Goal: Information Seeking & Learning: Find specific fact

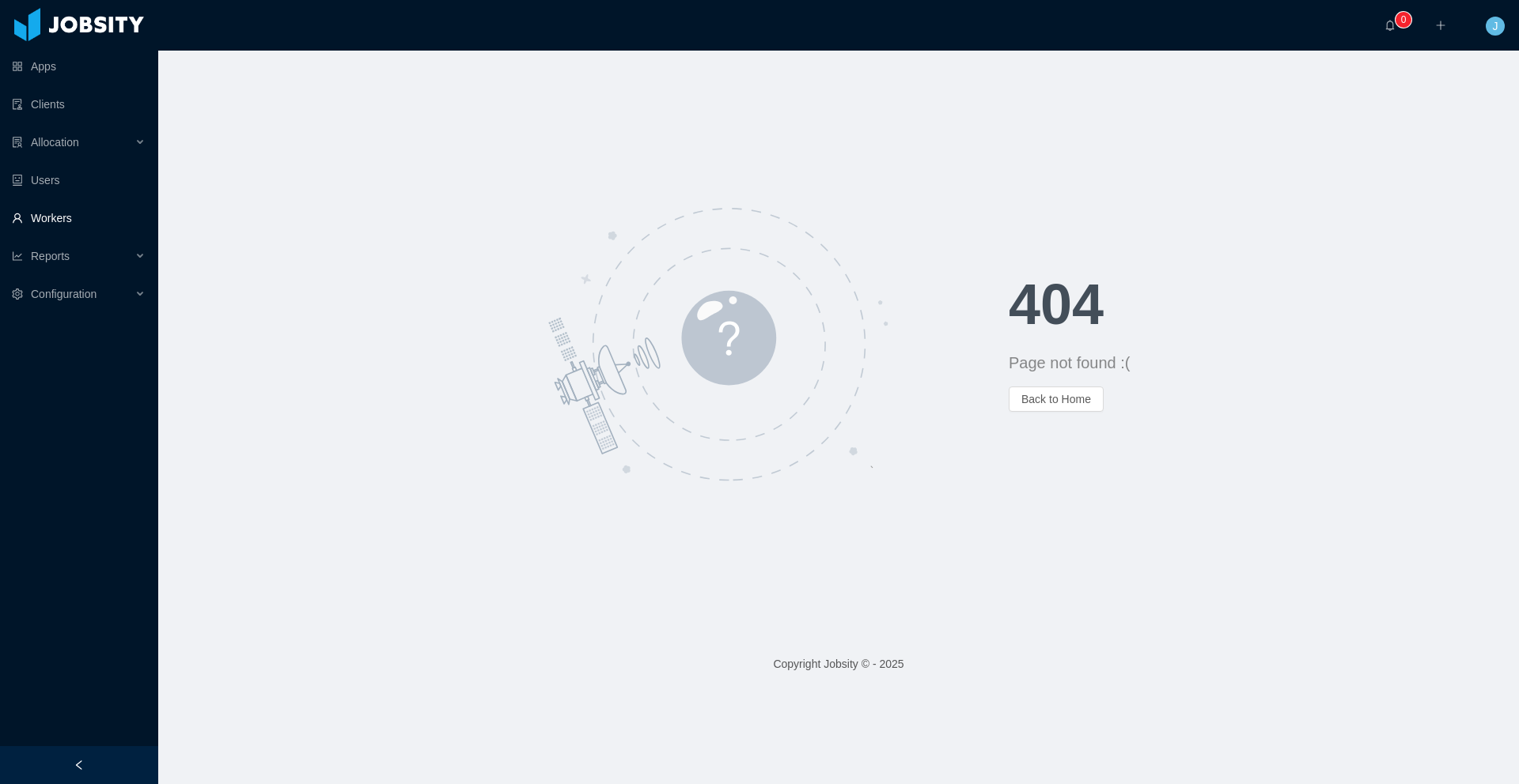
click at [33, 209] on link "Workers" at bounding box center [78, 218] width 134 height 31
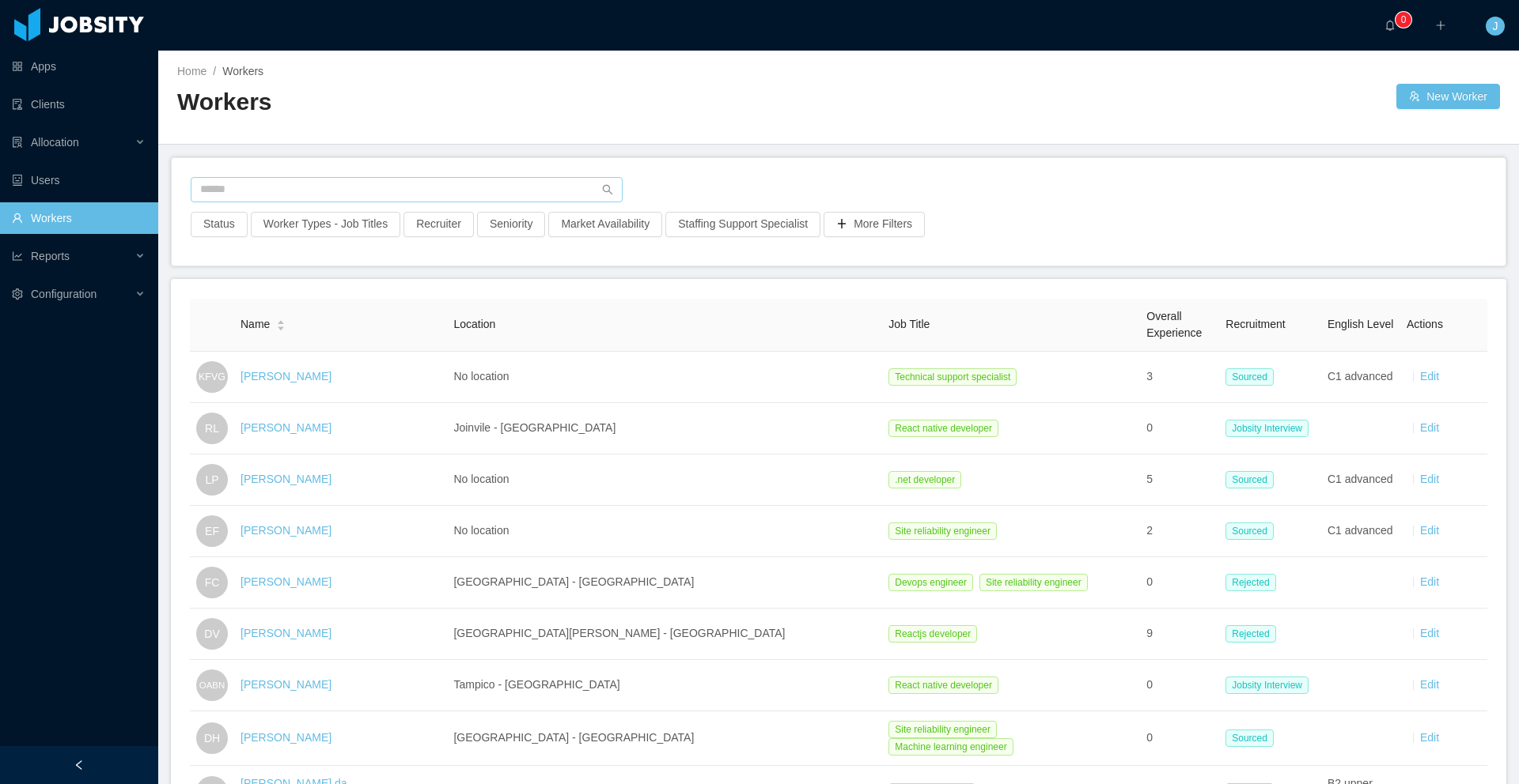
click at [208, 190] on input "text" at bounding box center [406, 189] width 432 height 25
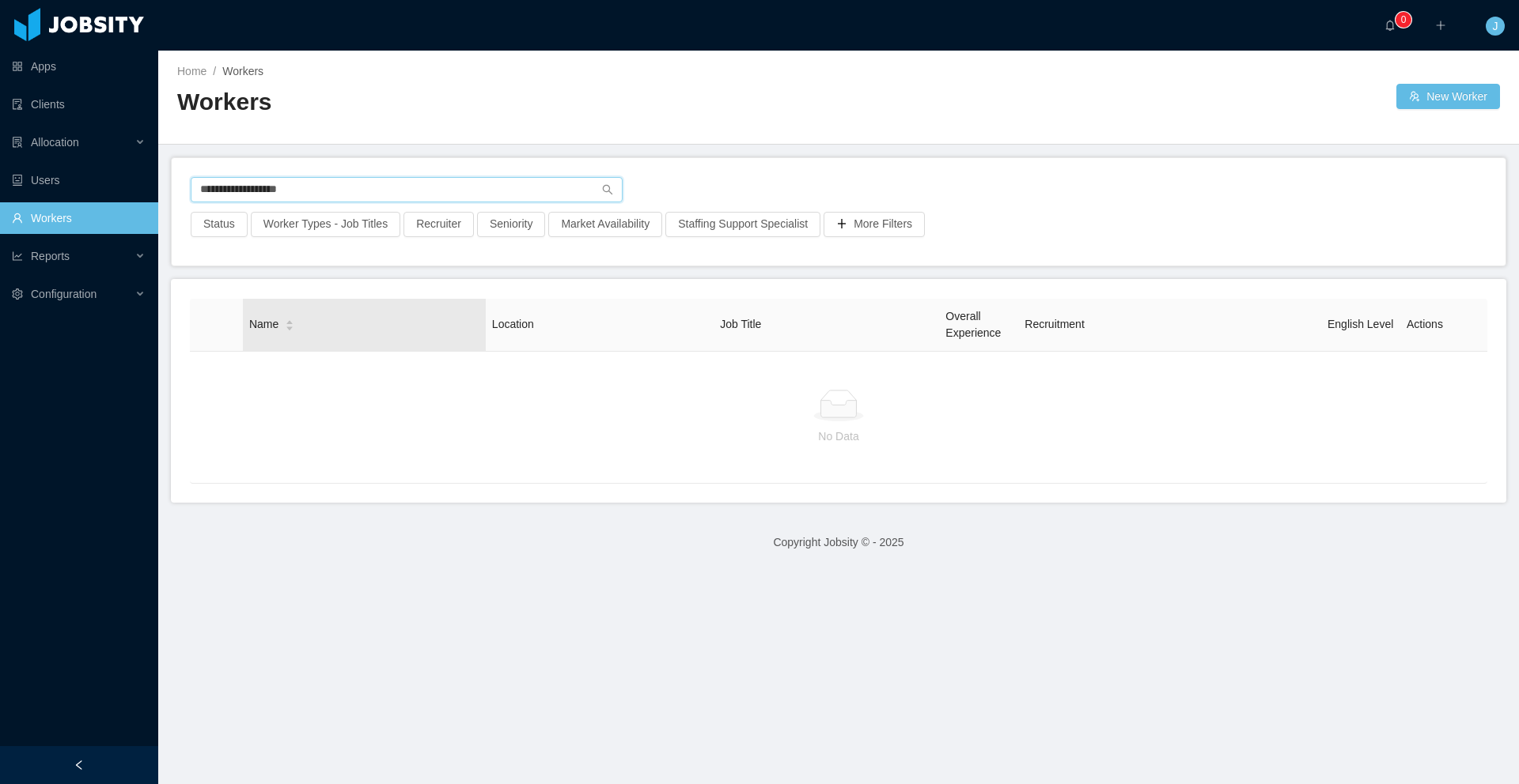
type input "**********"
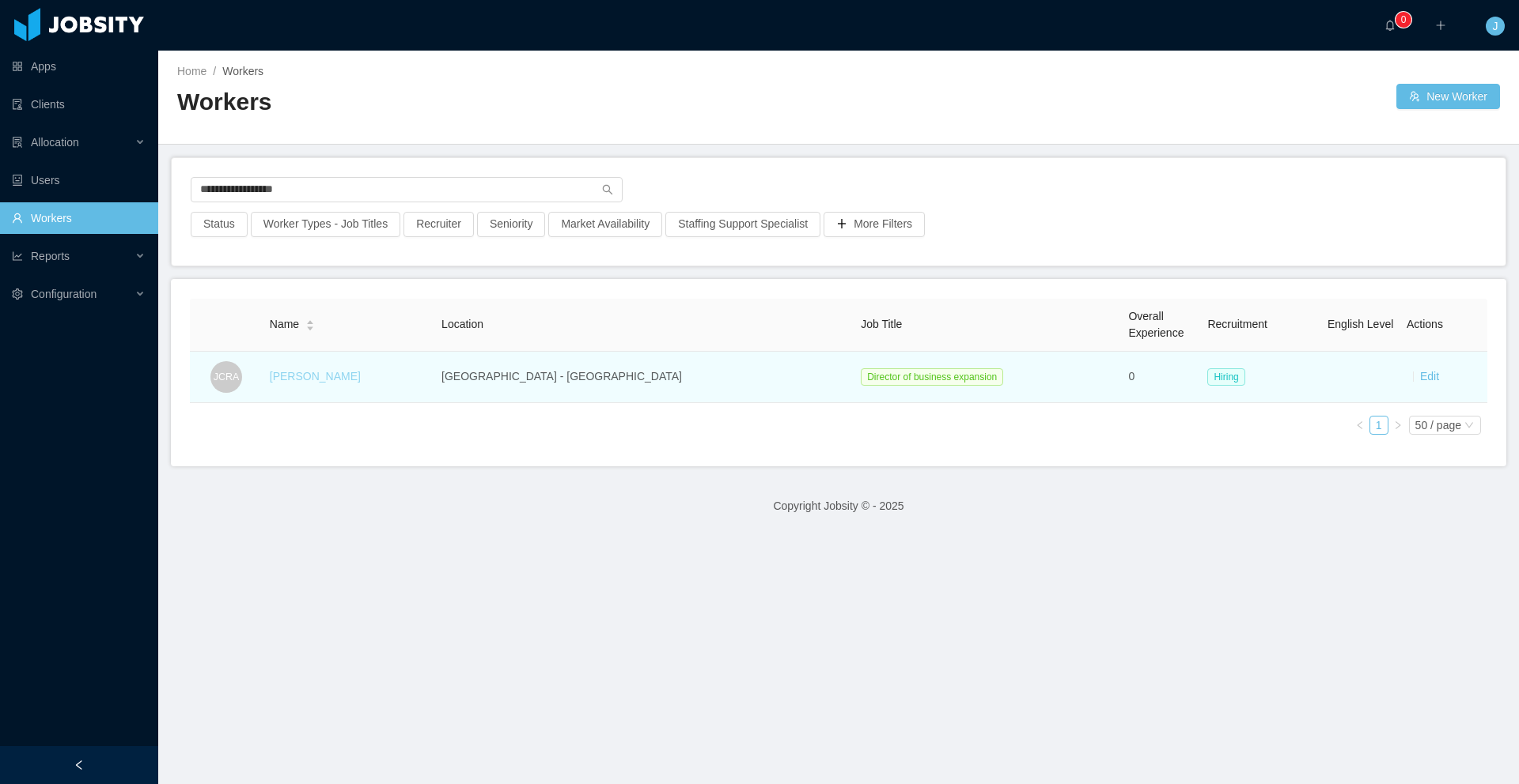
click at [360, 377] on link "[PERSON_NAME]" at bounding box center [315, 377] width 91 height 13
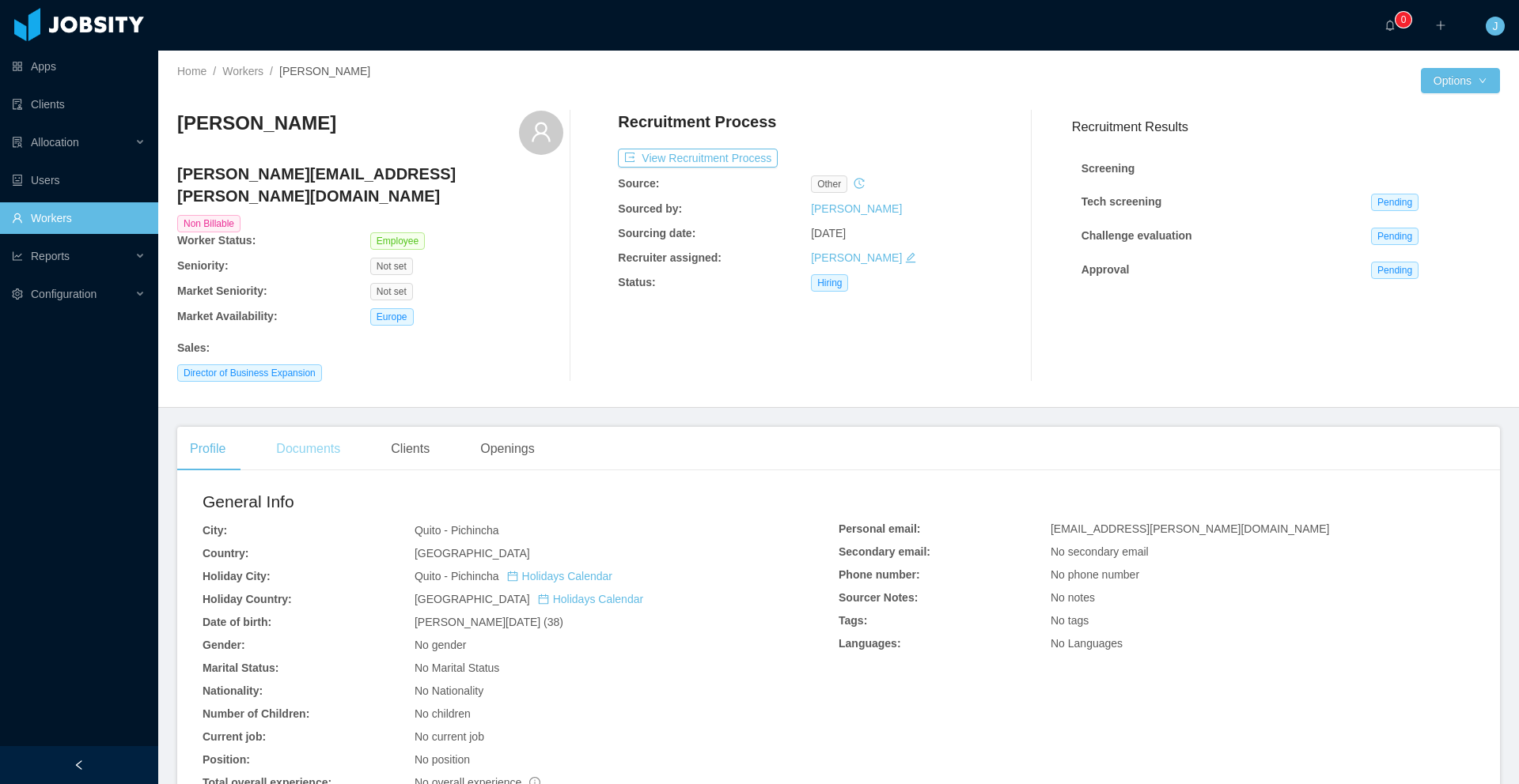
click at [300, 427] on div "Documents" at bounding box center [308, 449] width 89 height 44
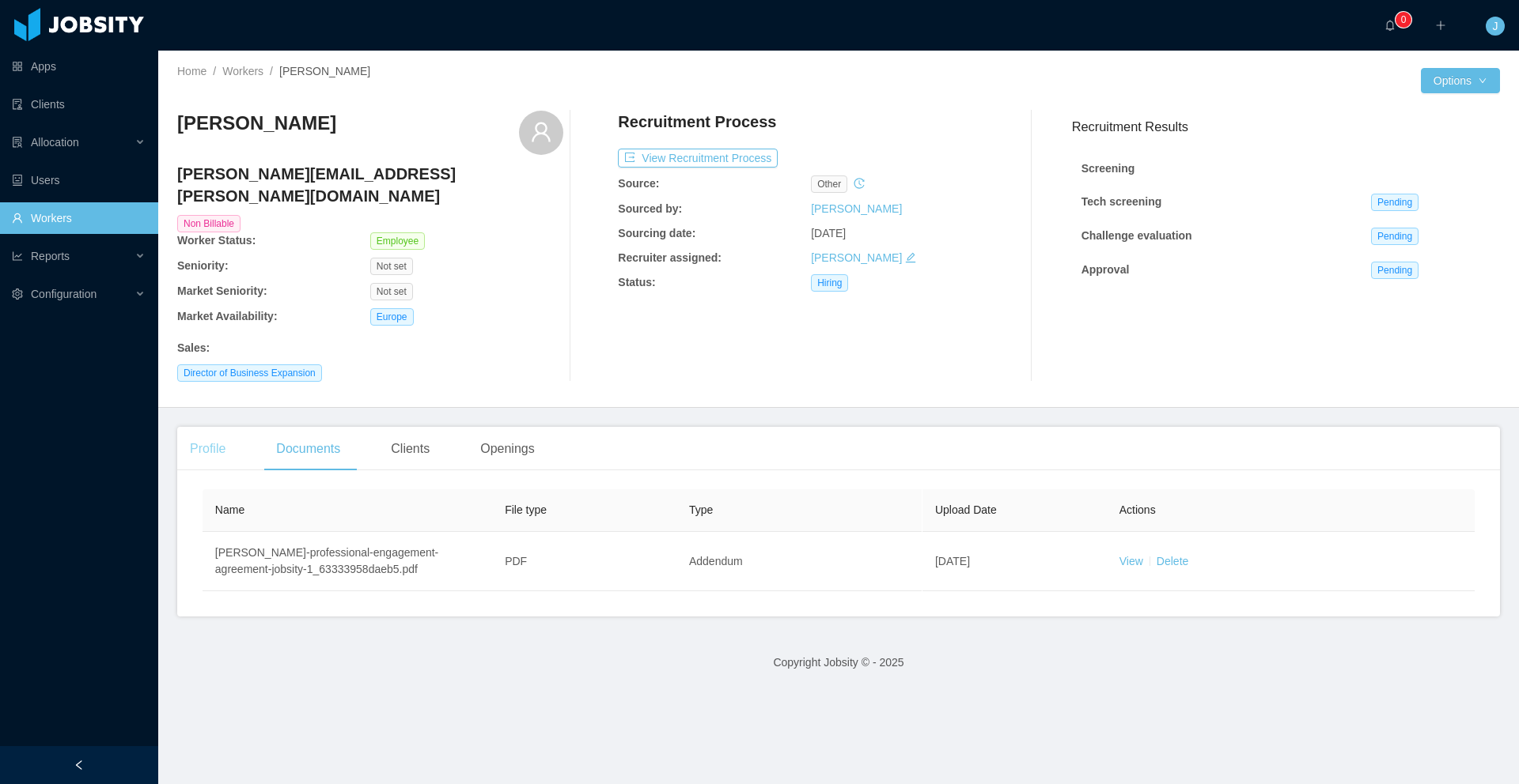
click at [211, 428] on div "Profile" at bounding box center [207, 449] width 61 height 44
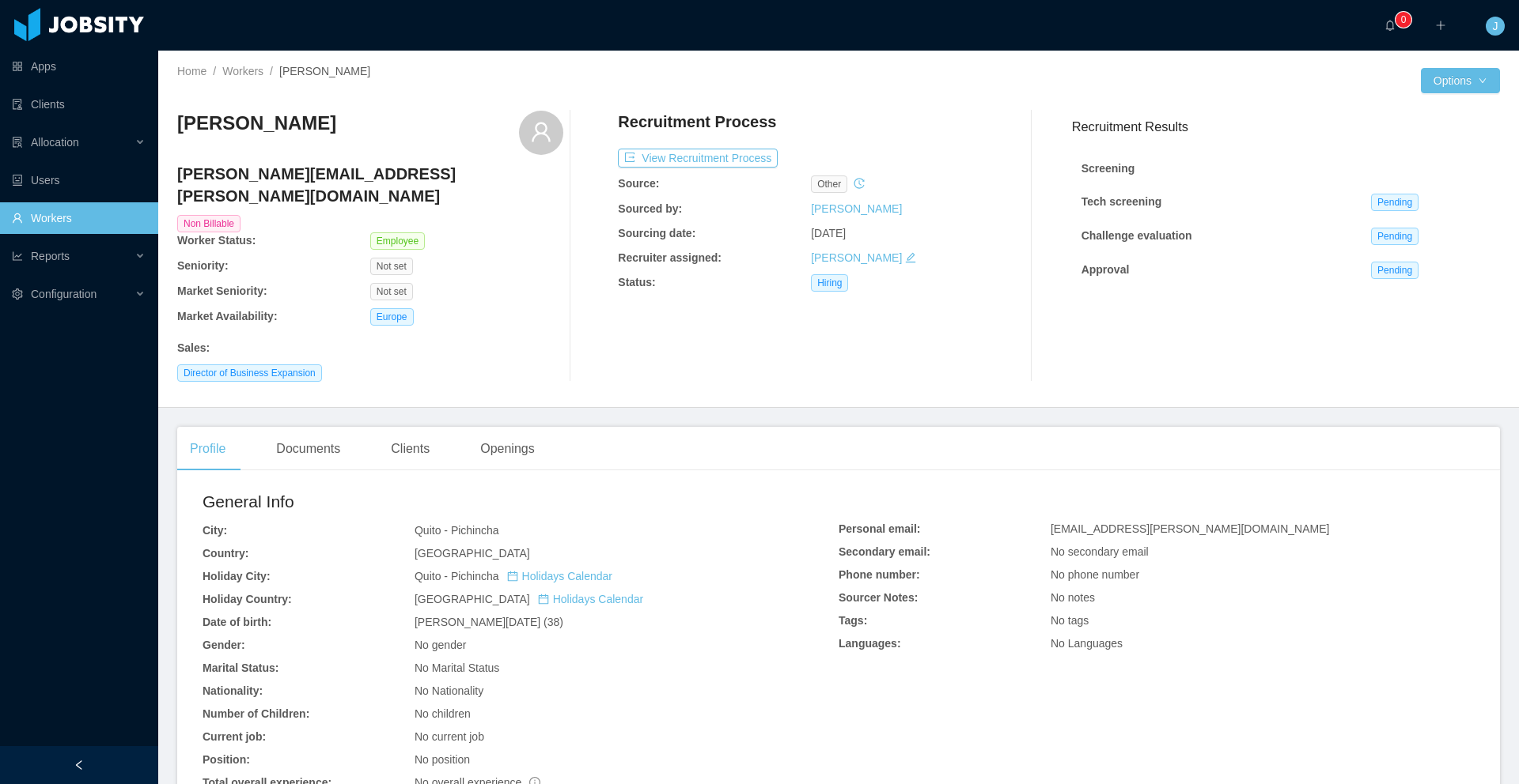
click at [97, 217] on link "Workers" at bounding box center [78, 218] width 134 height 31
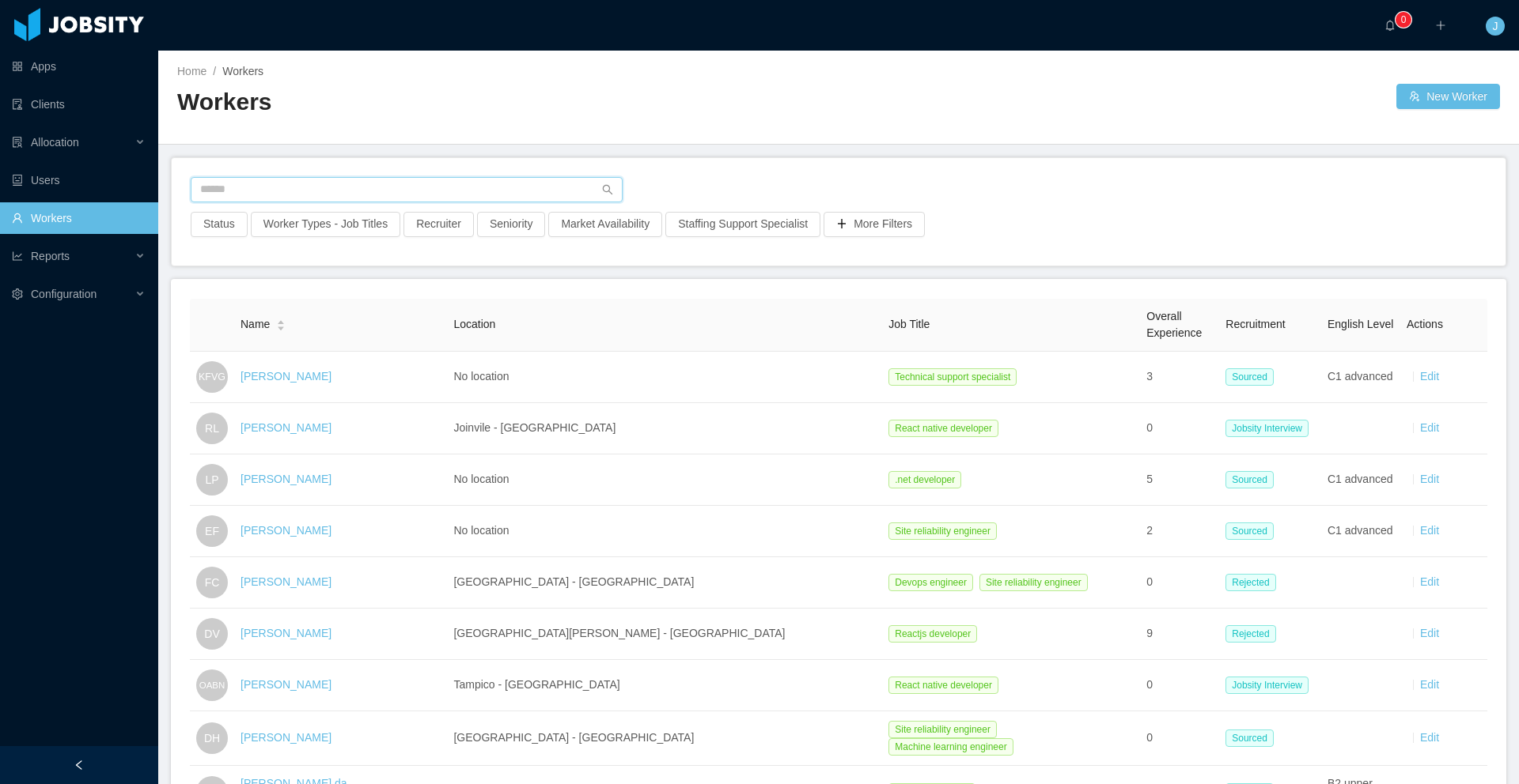
click at [254, 196] on input "text" at bounding box center [406, 189] width 432 height 25
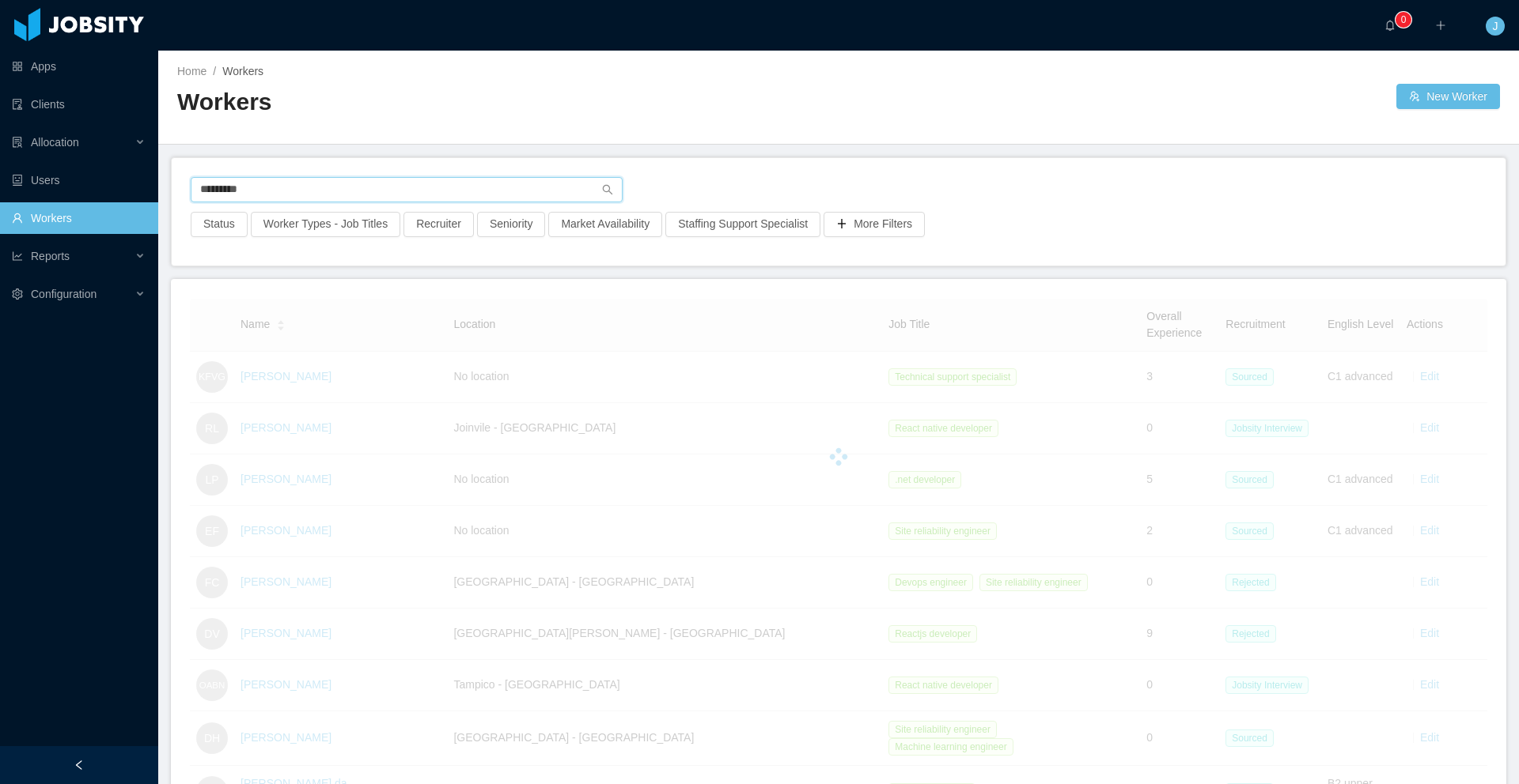
type input "**********"
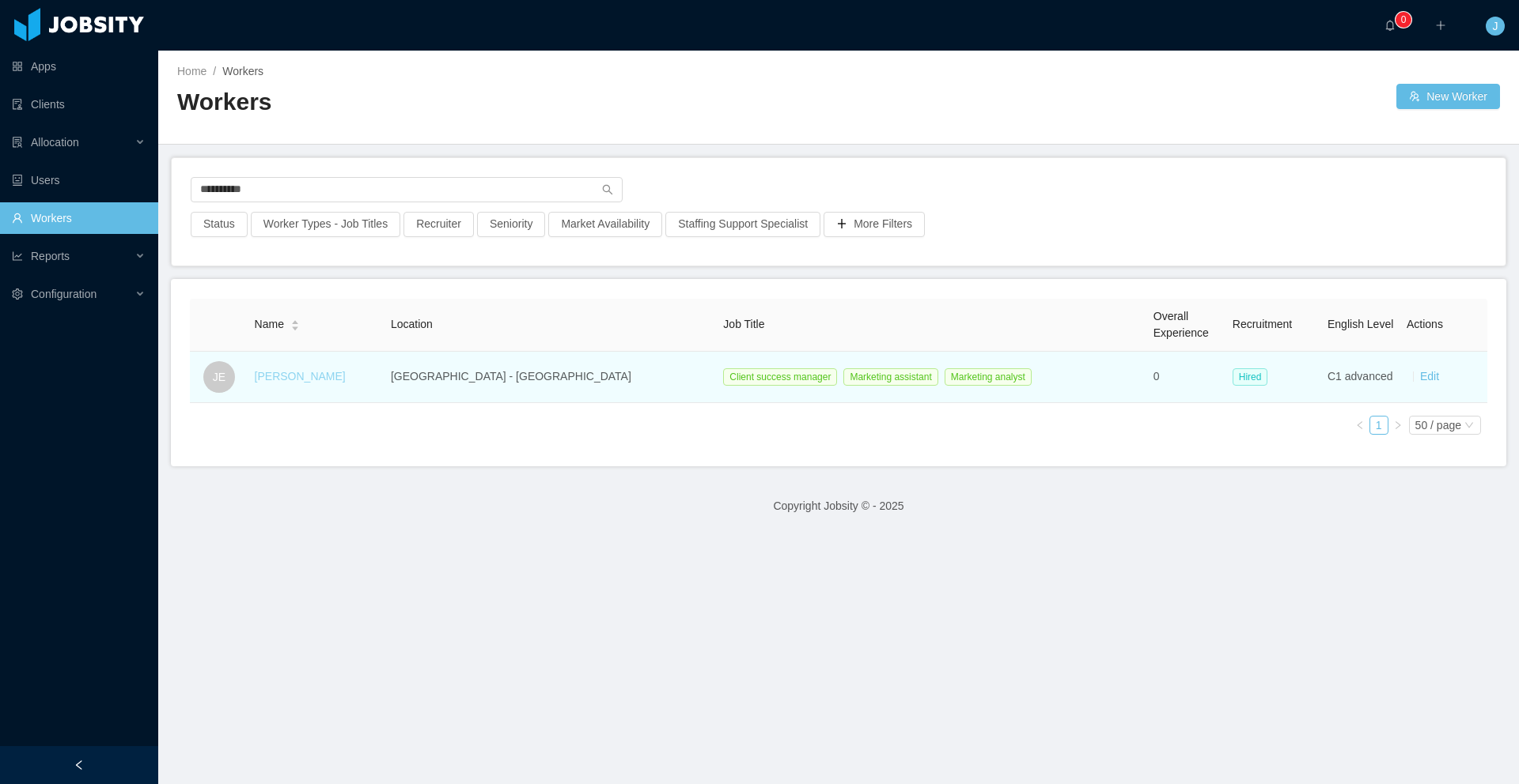
click at [305, 377] on link "[PERSON_NAME]" at bounding box center [300, 377] width 91 height 13
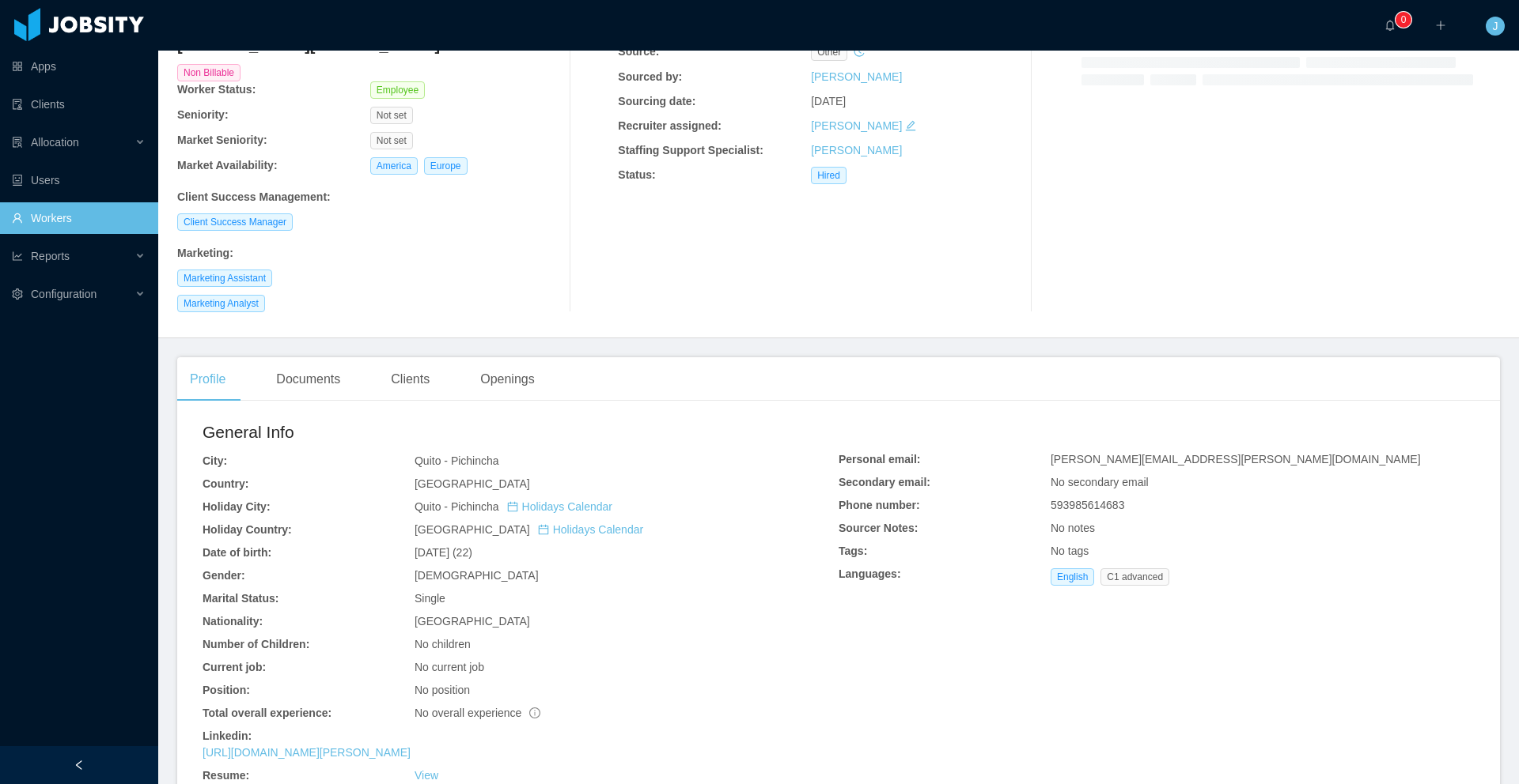
scroll to position [278, 0]
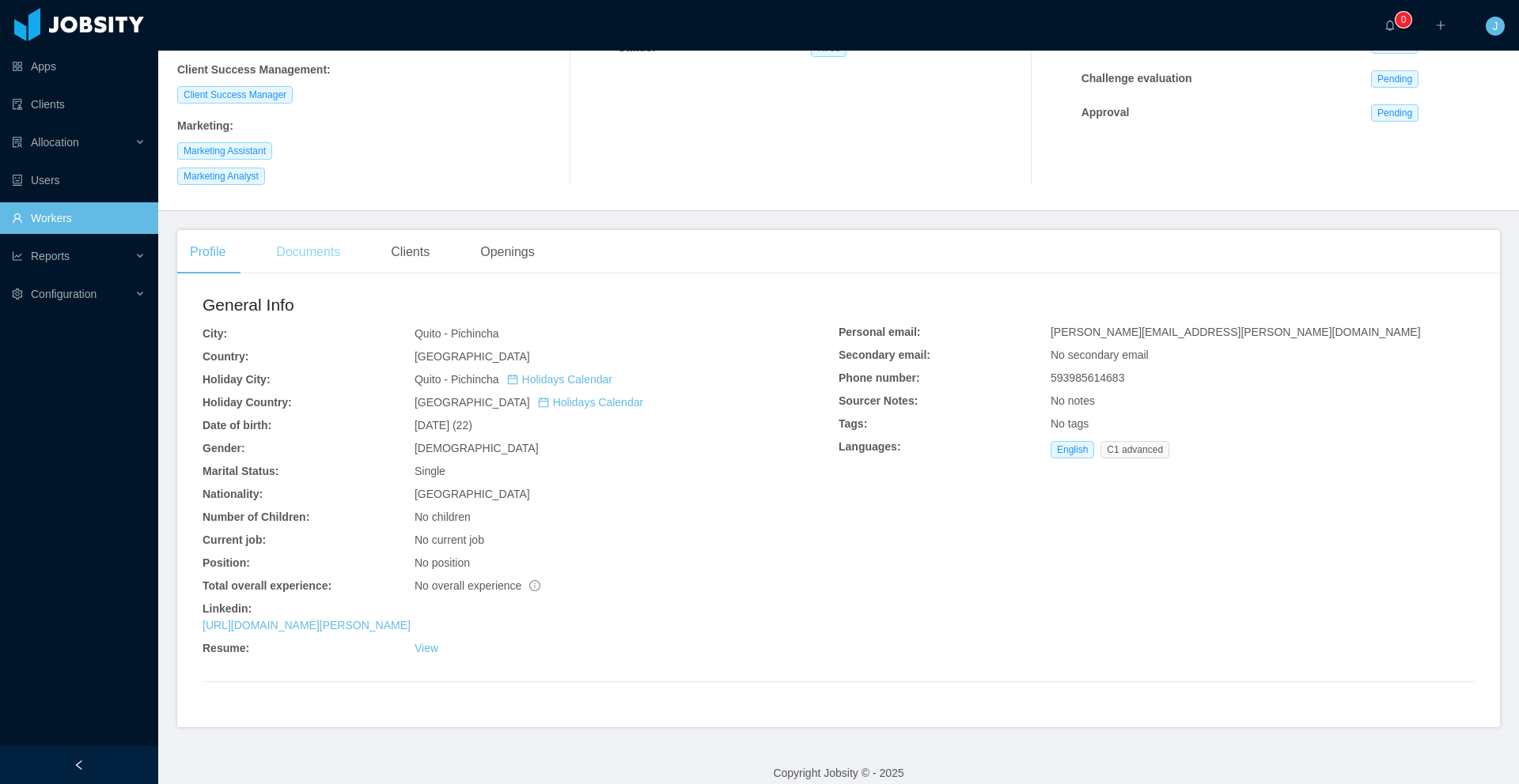
click at [326, 235] on div "Documents" at bounding box center [308, 252] width 89 height 44
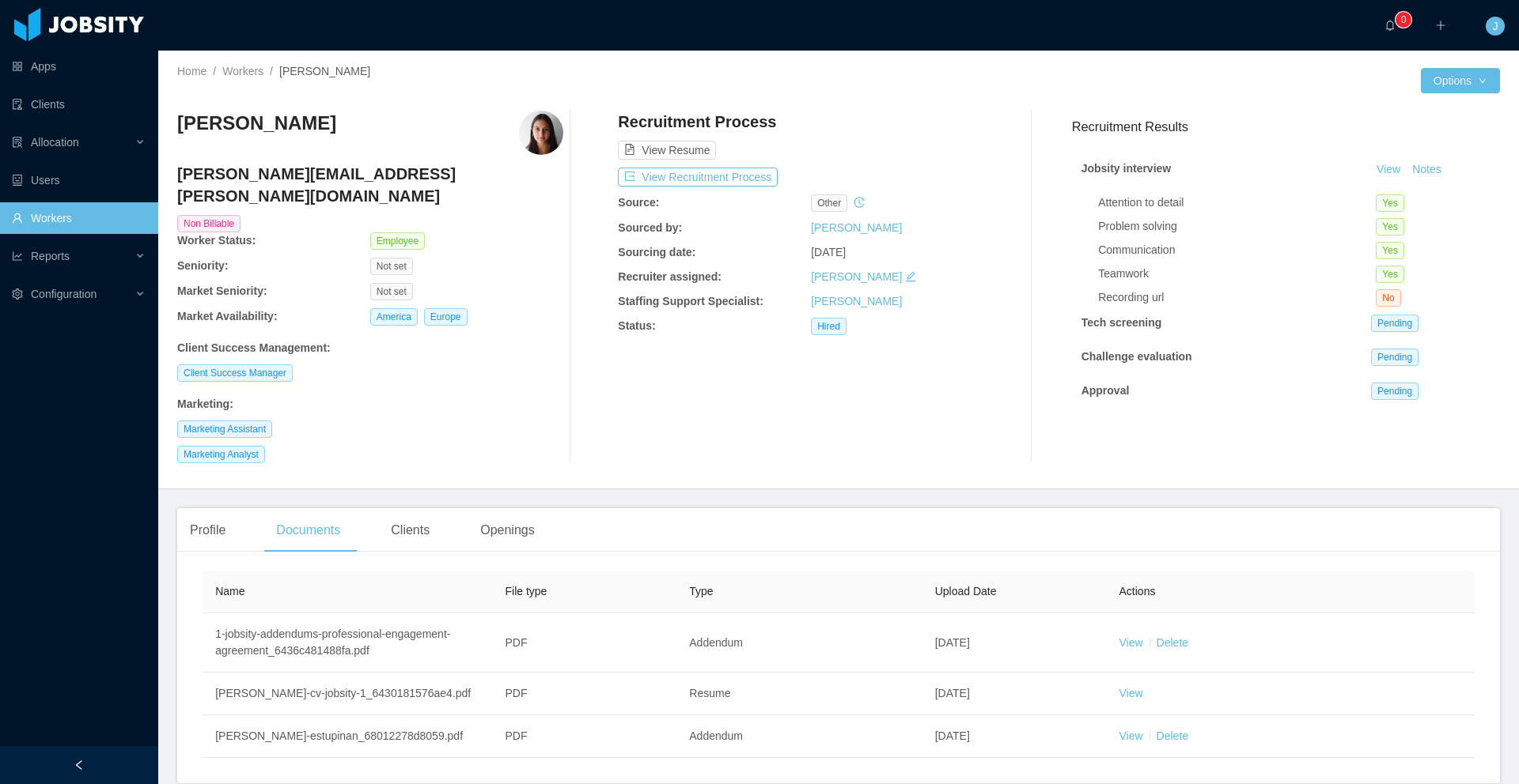
scroll to position [56, 0]
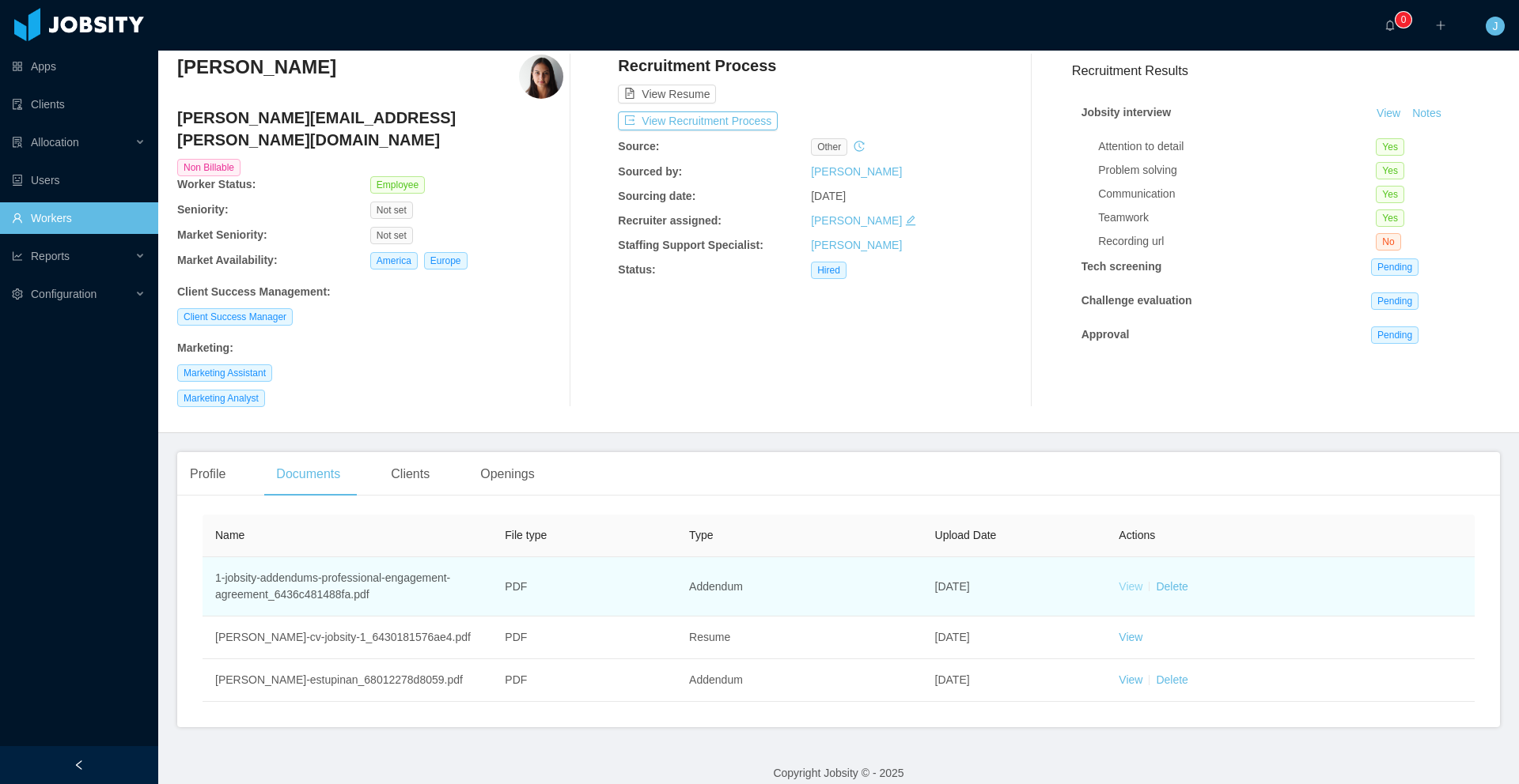
click at [1127, 580] on link "View" at bounding box center [1131, 587] width 24 height 13
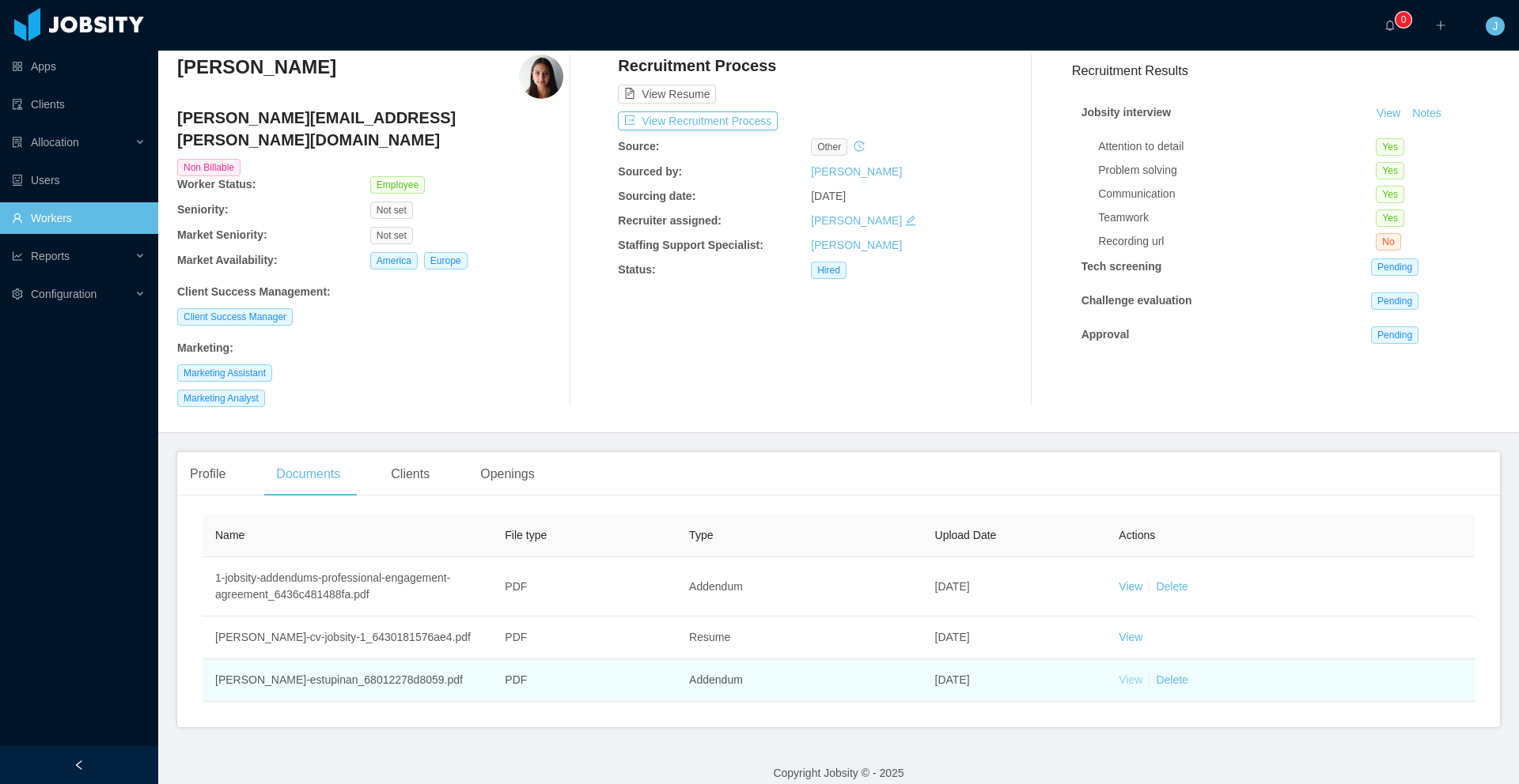
click at [1125, 673] on link "View" at bounding box center [1131, 680] width 24 height 13
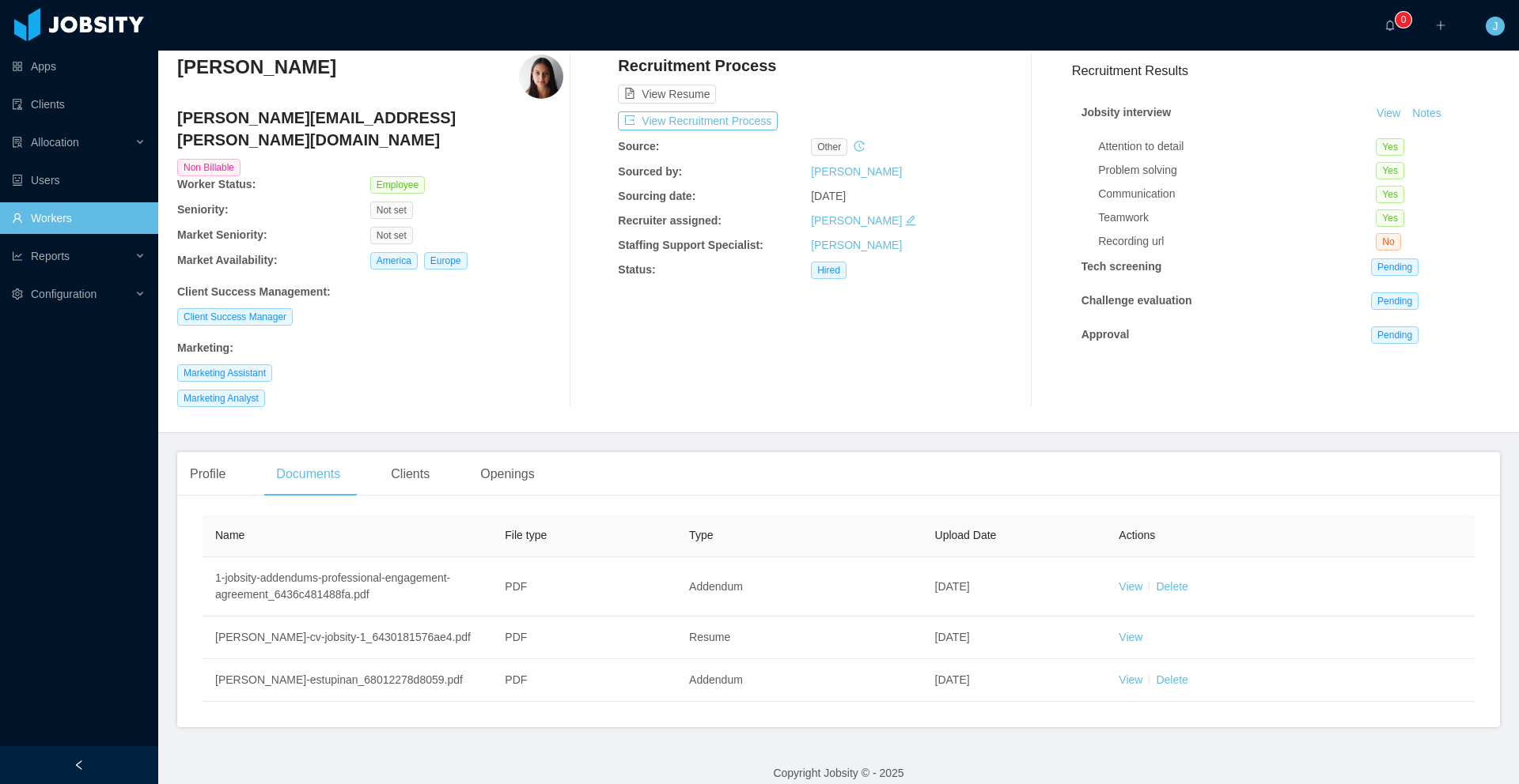
scroll to position [0, 0]
